Goal: Information Seeking & Learning: Learn about a topic

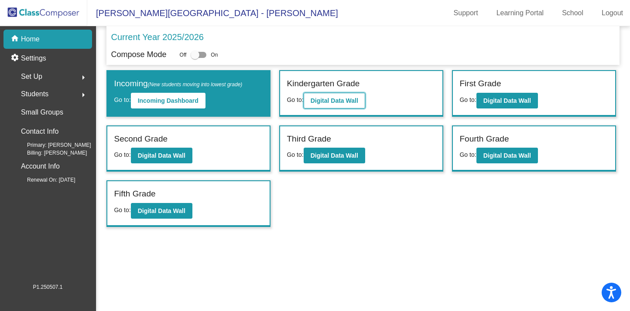
click at [325, 103] on b "Digital Data Wall" at bounding box center [335, 100] width 48 height 7
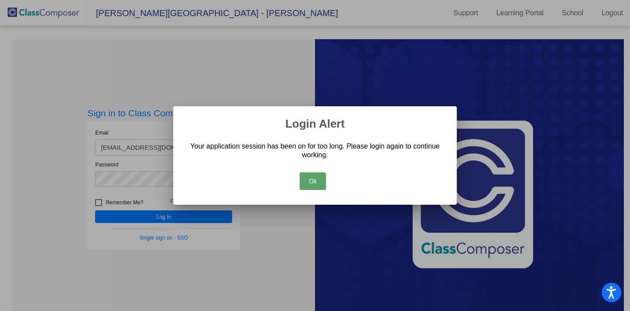
click at [310, 188] on button "Ok" at bounding box center [313, 181] width 26 height 17
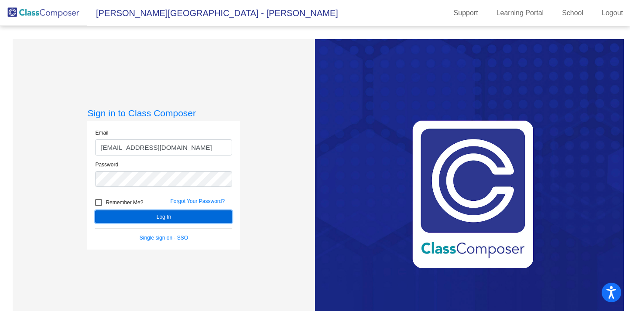
click at [174, 217] on button "Log In" at bounding box center [163, 217] width 137 height 13
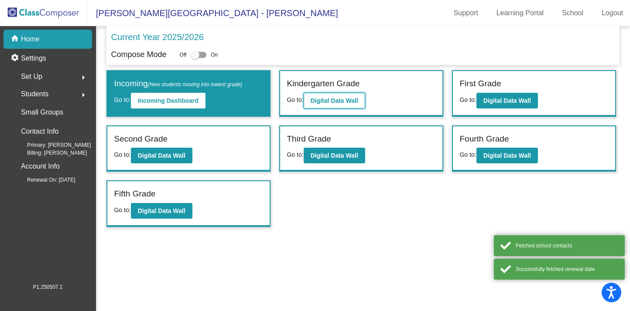
click at [352, 98] on b "Digital Data Wall" at bounding box center [335, 100] width 48 height 7
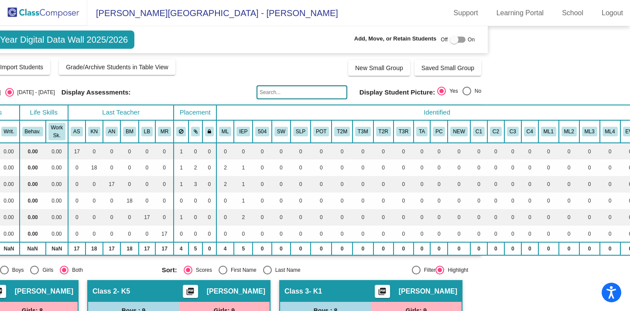
drag, startPoint x: 625, startPoint y: 59, endPoint x: 626, endPoint y: 105, distance: 45.8
click at [626, 106] on mat-sidenav-content "Kindergarten Grade Current Year Digital Data Wall 2025/2026 Add, Move, or Retai…" at bounding box center [315, 168] width 630 height 285
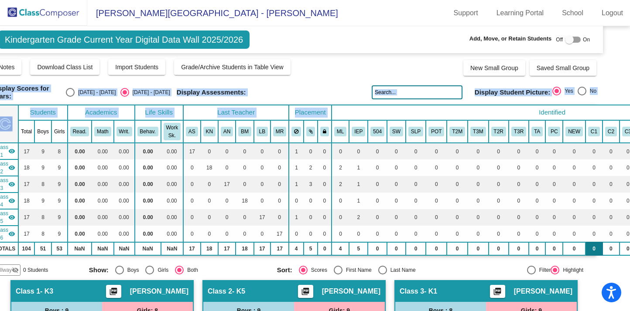
scroll to position [0, 20]
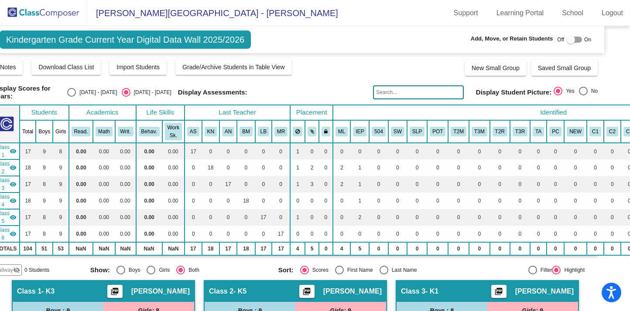
click at [624, 67] on mat-sidenav-content "Kindergarten Grade Current Year Digital Data Wall 2025/2026 Add, Move, or Retai…" at bounding box center [315, 168] width 630 height 285
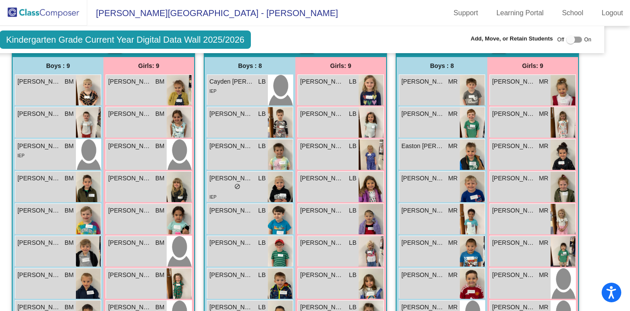
scroll to position [588, 20]
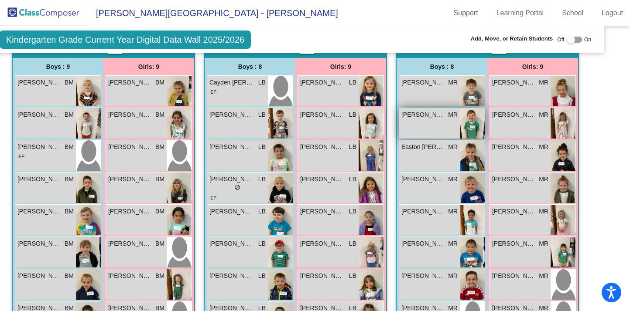
click at [471, 123] on img at bounding box center [472, 123] width 25 height 31
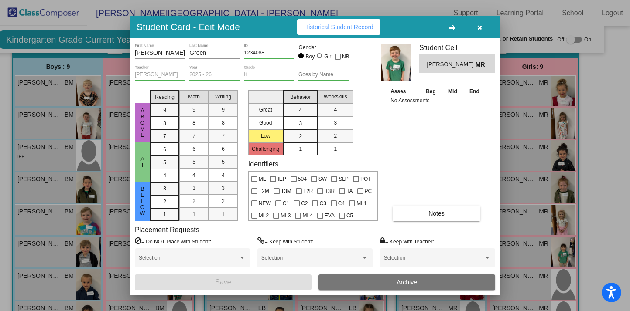
click at [487, 25] on button "button" at bounding box center [479, 27] width 28 height 16
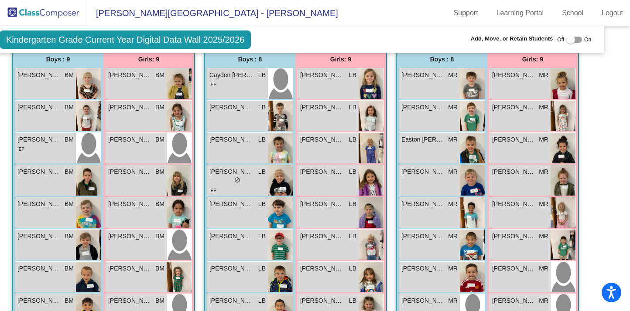
scroll to position [659, 20]
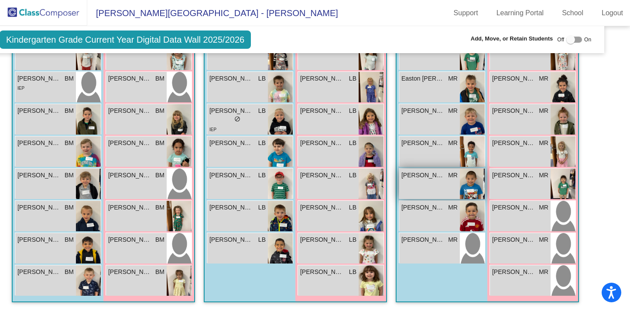
click at [468, 182] on img at bounding box center [472, 184] width 25 height 31
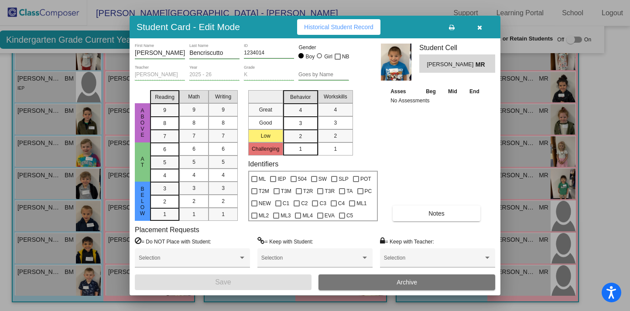
click at [481, 28] on icon "button" at bounding box center [479, 27] width 5 height 6
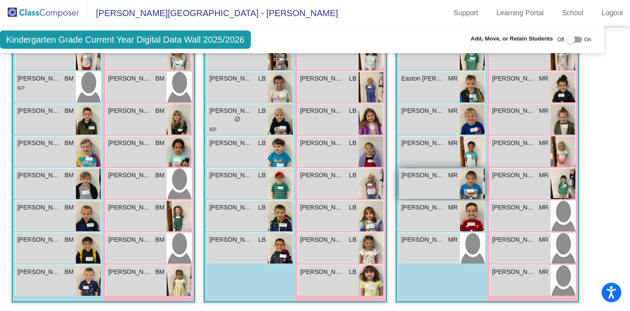
click at [440, 182] on div "[PERSON_NAME] MR lock do_not_disturb_alt" at bounding box center [429, 184] width 61 height 31
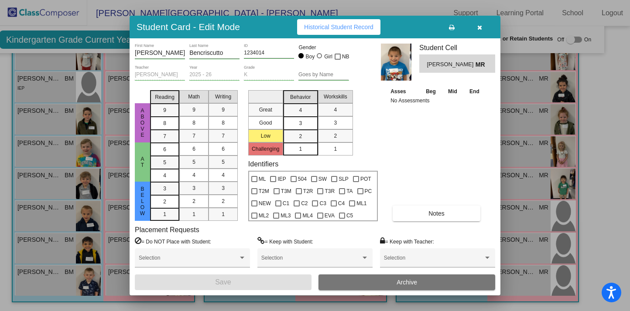
click at [478, 26] on icon "button" at bounding box center [479, 27] width 5 height 6
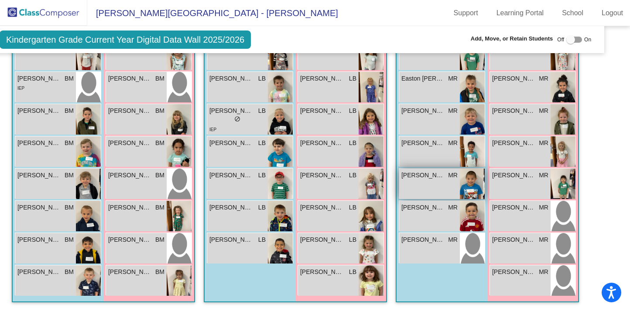
click at [463, 178] on img at bounding box center [472, 184] width 25 height 31
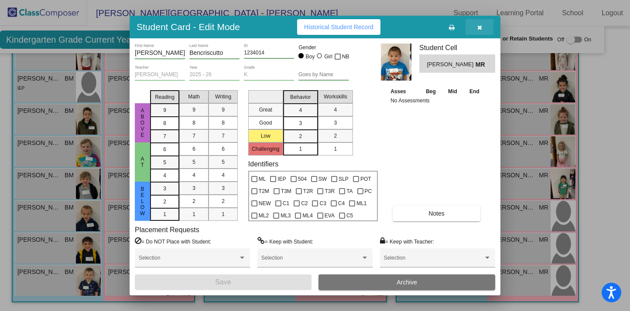
click at [482, 27] on button "button" at bounding box center [479, 27] width 28 height 16
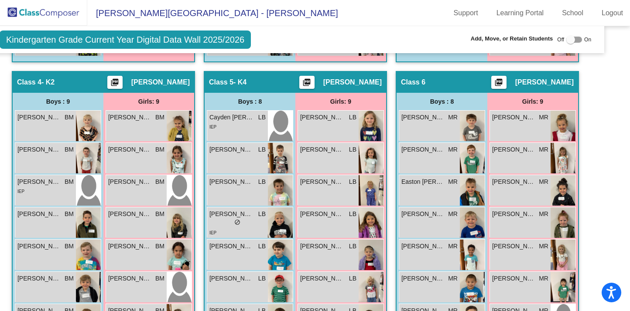
scroll to position [555, 20]
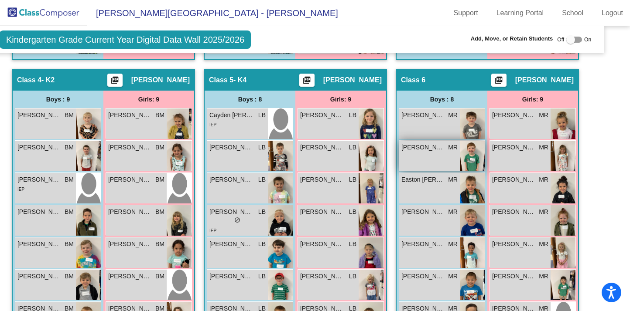
click at [476, 156] on img at bounding box center [472, 156] width 25 height 31
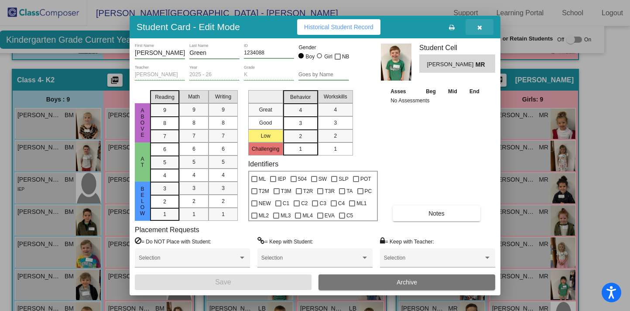
click at [483, 28] on button "button" at bounding box center [479, 27] width 28 height 16
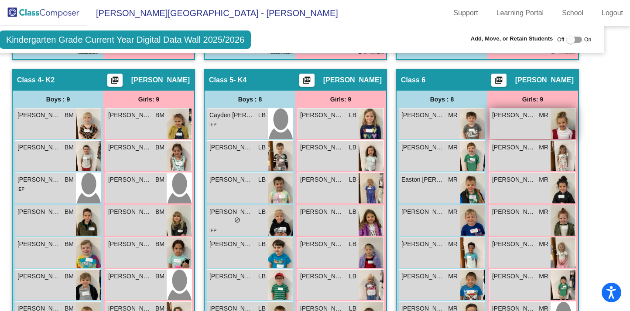
click at [512, 131] on div "[PERSON_NAME] MR [PERSON_NAME] do_not_disturb_alt" at bounding box center [520, 124] width 61 height 31
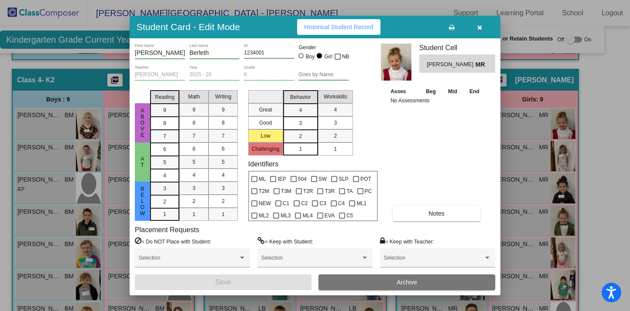
click at [481, 28] on icon "button" at bounding box center [479, 27] width 5 height 6
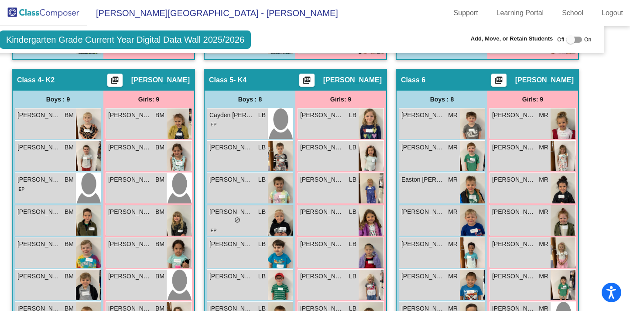
scroll to position [584, 20]
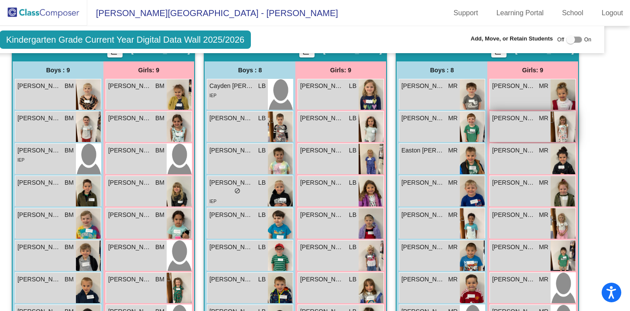
click at [557, 132] on img at bounding box center [562, 127] width 25 height 31
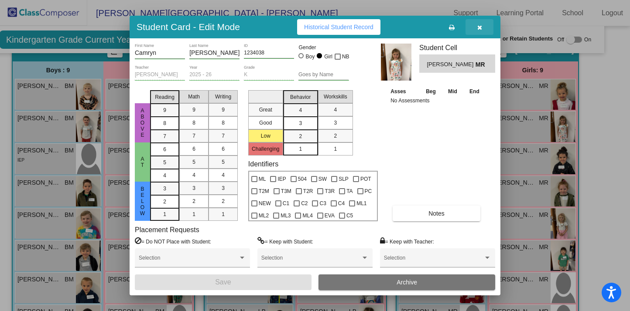
click at [478, 27] on icon "button" at bounding box center [479, 27] width 5 height 6
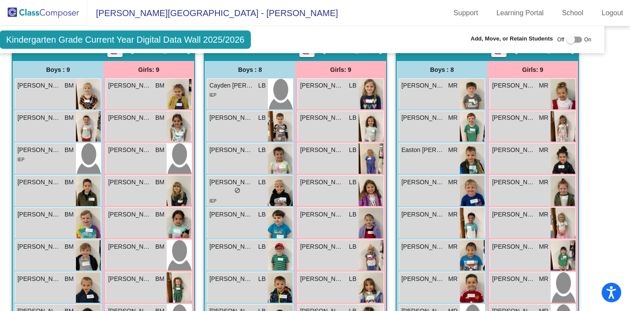
scroll to position [622, 20]
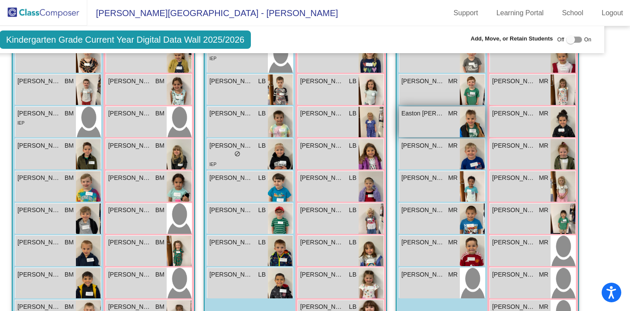
click at [470, 125] on img at bounding box center [472, 122] width 25 height 31
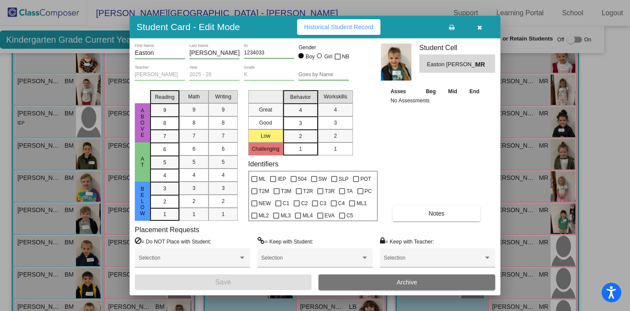
click at [481, 31] on button "button" at bounding box center [479, 27] width 28 height 16
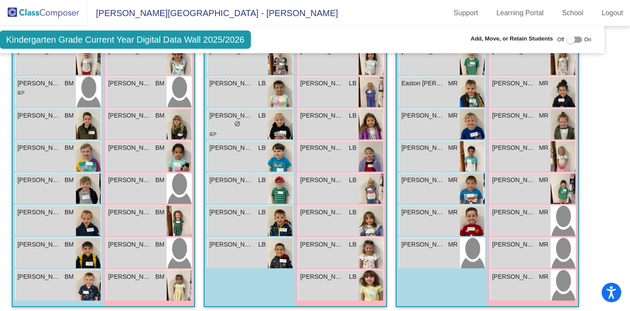
scroll to position [646, 20]
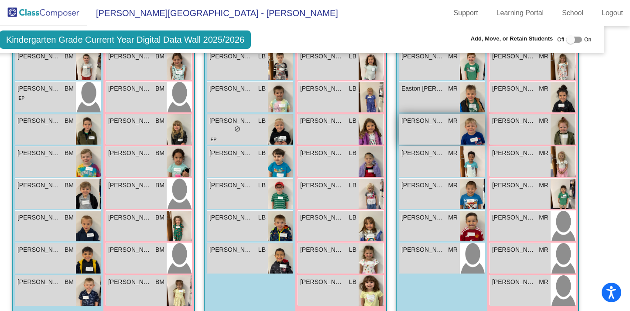
click at [467, 126] on img at bounding box center [472, 129] width 25 height 31
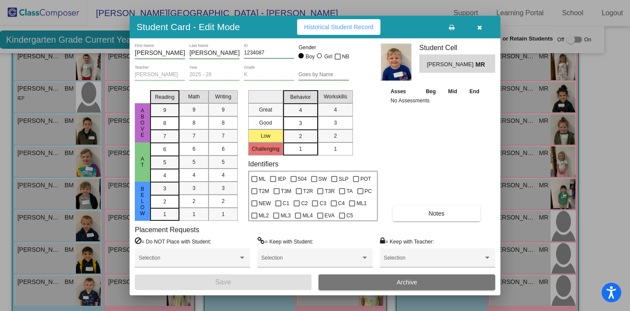
click at [481, 26] on icon "button" at bounding box center [479, 27] width 5 height 6
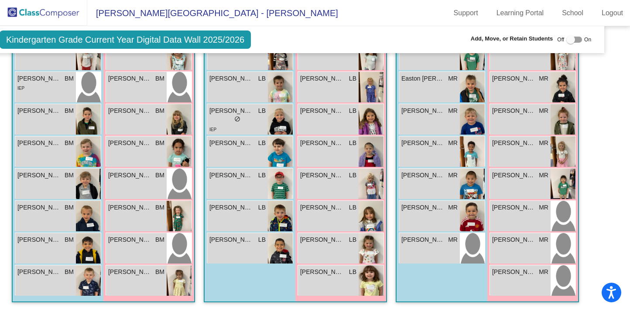
scroll to position [659, 20]
click at [470, 139] on img at bounding box center [472, 152] width 25 height 31
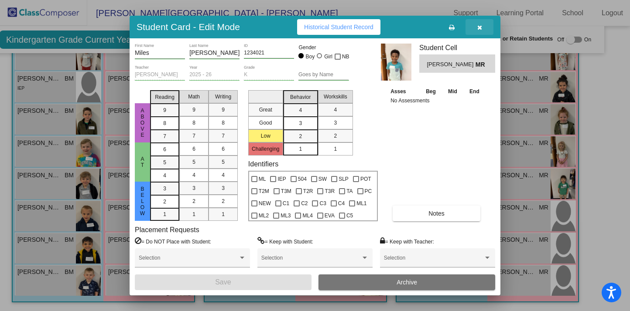
click at [481, 26] on icon "button" at bounding box center [479, 27] width 5 height 6
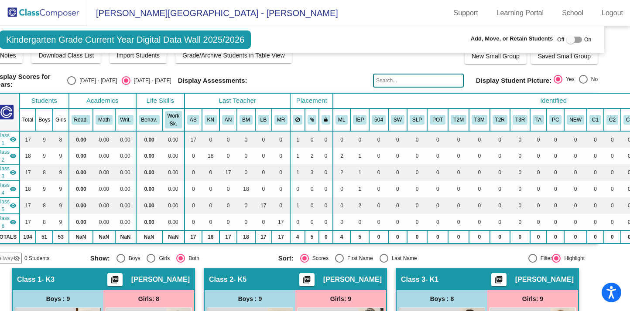
scroll to position [10, 20]
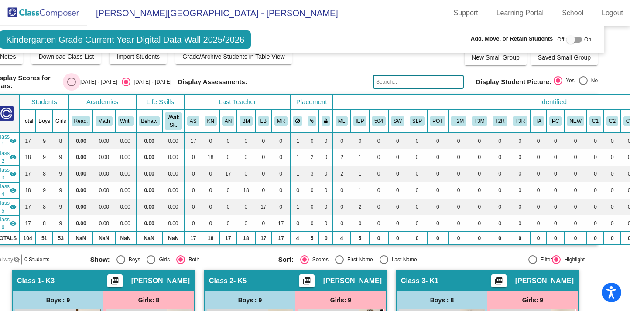
click at [76, 83] on div "Select an option" at bounding box center [71, 82] width 9 height 9
click at [72, 86] on input "[DATE] - [DATE]" at bounding box center [71, 86] width 0 height 0
radio input "true"
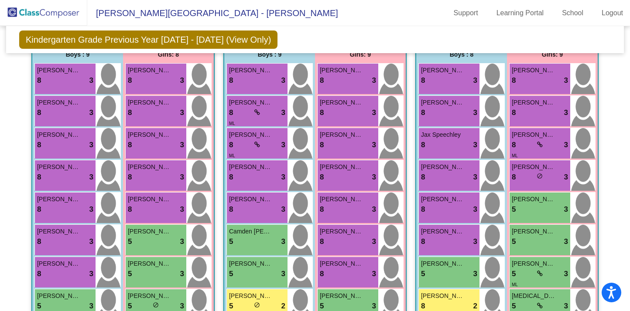
scroll to position [624, 0]
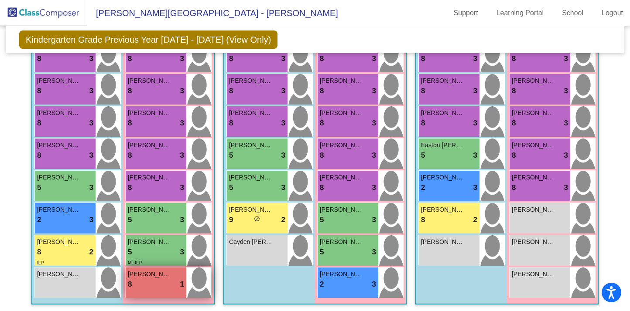
click at [128, 283] on span "8" at bounding box center [130, 284] width 4 height 11
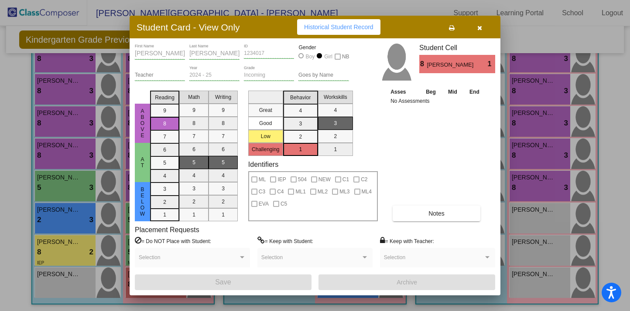
click at [482, 26] on icon "button" at bounding box center [479, 28] width 5 height 6
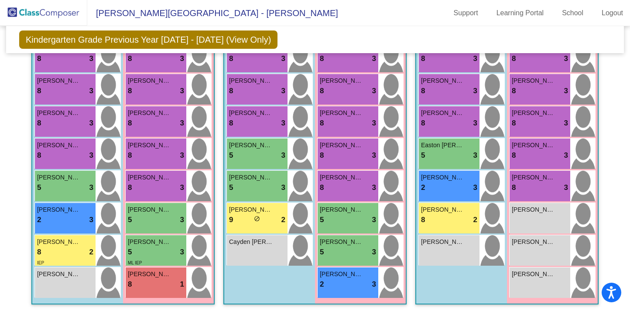
scroll to position [621, 0]
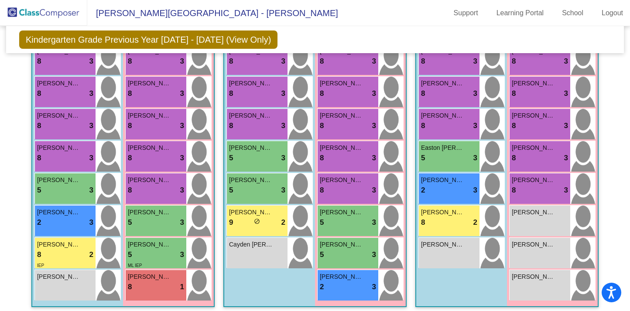
drag, startPoint x: 625, startPoint y: 254, endPoint x: 623, endPoint y: 228, distance: 26.7
click at [623, 241] on mat-sidenav-content "Kindergarten Grade Previous Year [DATE] - [DATE] (View Only) Add, Move, or Reta…" at bounding box center [315, 168] width 630 height 285
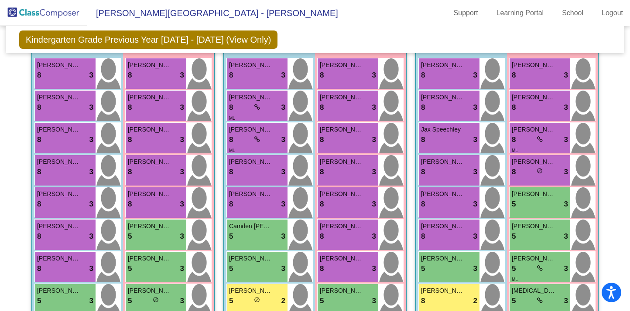
scroll to position [229, 0]
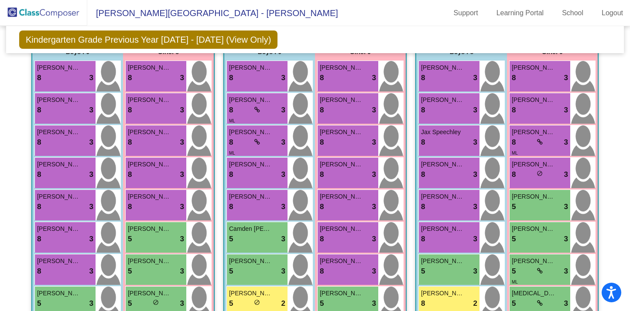
click at [39, 13] on img at bounding box center [43, 13] width 87 height 26
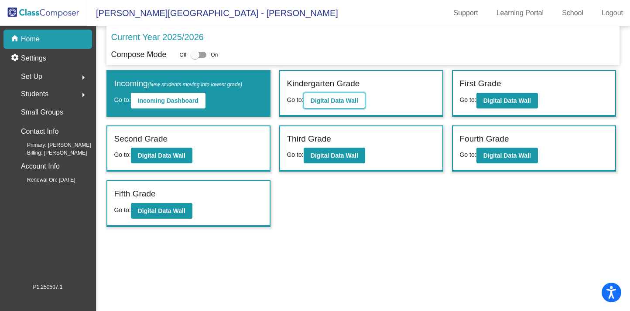
click at [333, 102] on b "Digital Data Wall" at bounding box center [335, 100] width 48 height 7
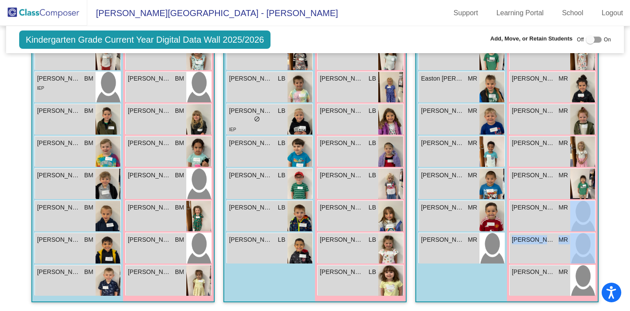
scroll to position [659, 3]
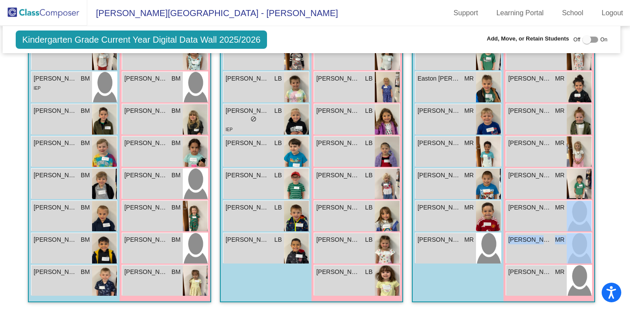
drag, startPoint x: 625, startPoint y: 256, endPoint x: 620, endPoint y: 218, distance: 38.7
click at [620, 218] on mat-sidenav-content "Kindergarten Grade Current Year Digital Data Wall 2025/2026 Add, Move, or Retai…" at bounding box center [315, 168] width 630 height 285
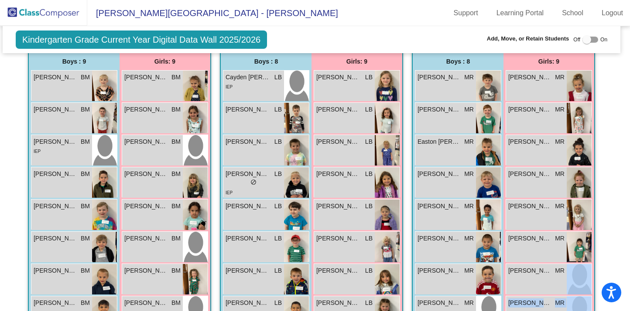
scroll to position [594, 3]
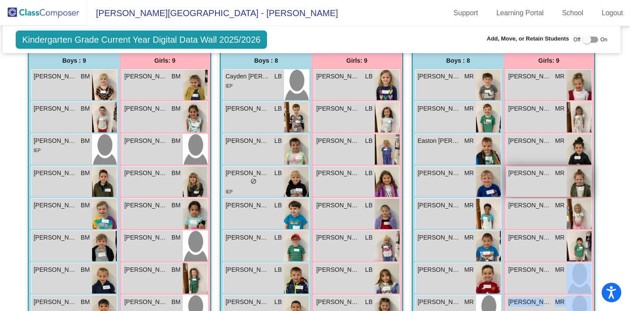
click at [576, 183] on img at bounding box center [579, 182] width 25 height 31
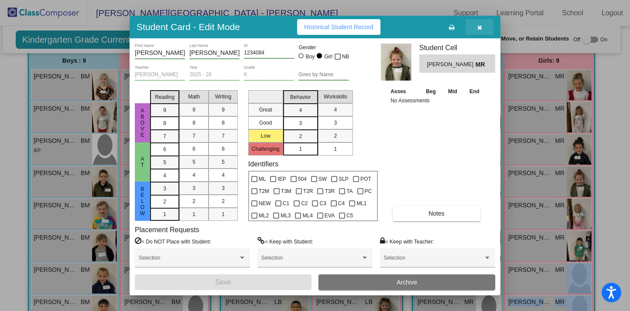
click at [480, 29] on icon "button" at bounding box center [479, 27] width 5 height 6
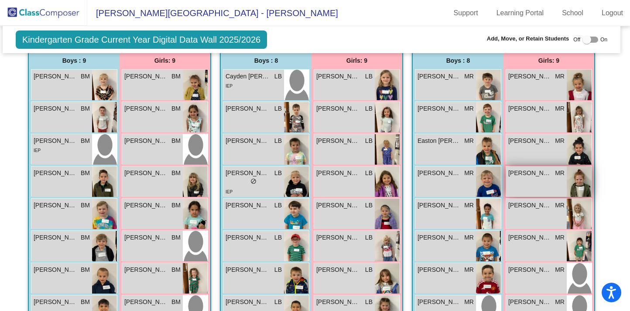
click at [525, 190] on div "[PERSON_NAME] MR lock do_not_disturb_alt" at bounding box center [536, 182] width 61 height 31
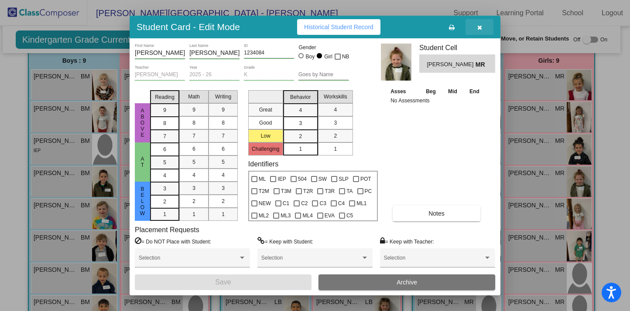
click at [478, 31] on button "button" at bounding box center [479, 27] width 28 height 16
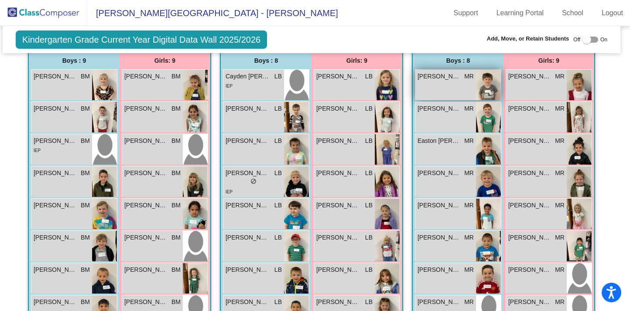
click at [423, 87] on div "[PERSON_NAME] MR lock do_not_disturb_alt" at bounding box center [445, 85] width 61 height 31
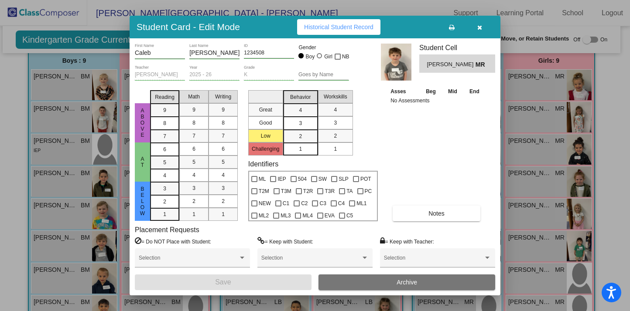
click at [479, 30] on icon "button" at bounding box center [479, 27] width 5 height 6
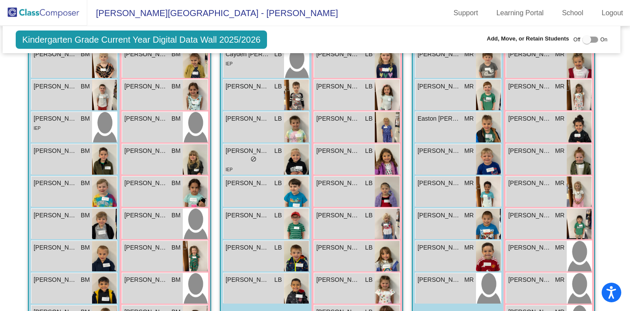
scroll to position [615, 3]
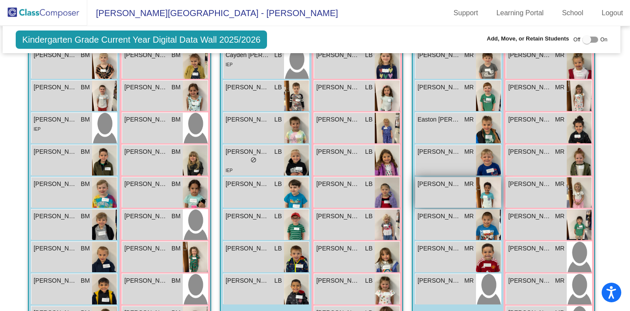
click at [493, 190] on img at bounding box center [488, 193] width 25 height 31
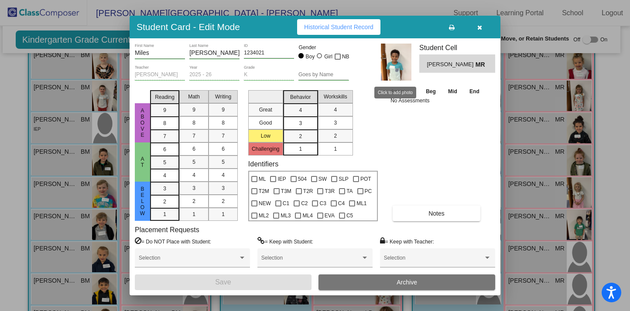
click at [406, 62] on img at bounding box center [396, 62] width 31 height 37
click at [482, 31] on button "button" at bounding box center [479, 27] width 28 height 16
